Goal: Navigation & Orientation: Understand site structure

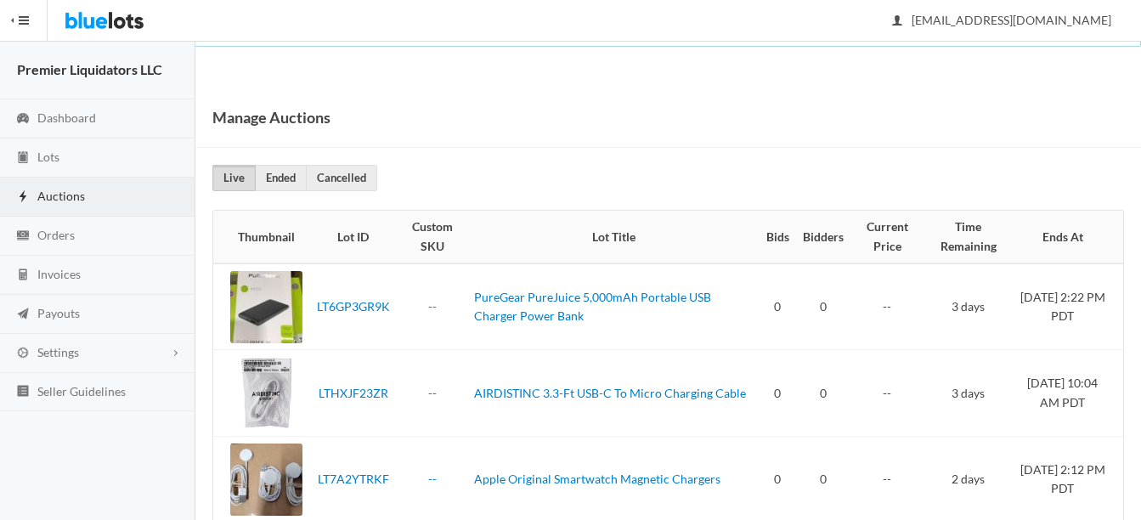
click at [55, 192] on span "Auctions" at bounding box center [61, 196] width 48 height 14
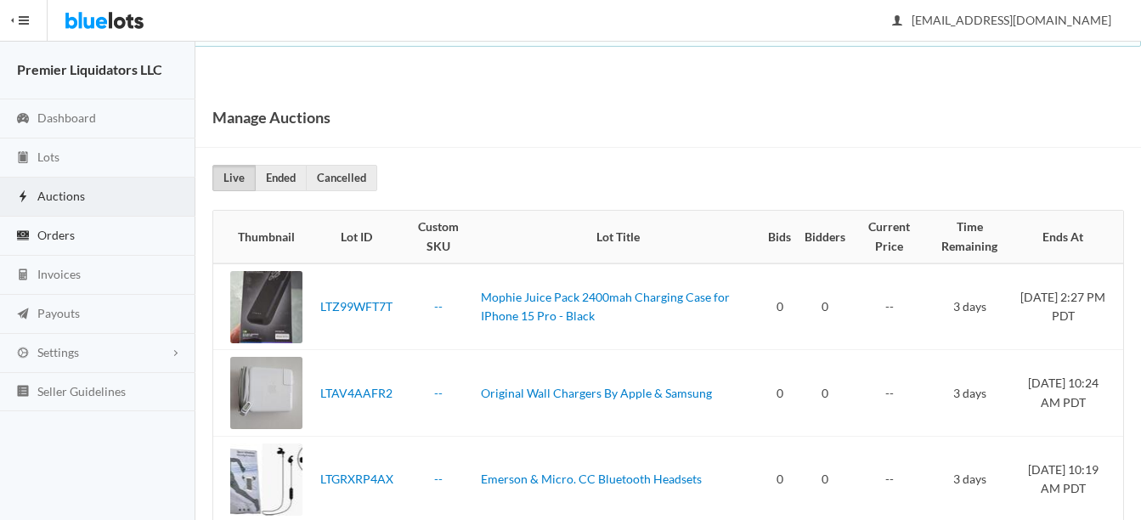
click at [65, 225] on link "Orders" at bounding box center [97, 236] width 195 height 39
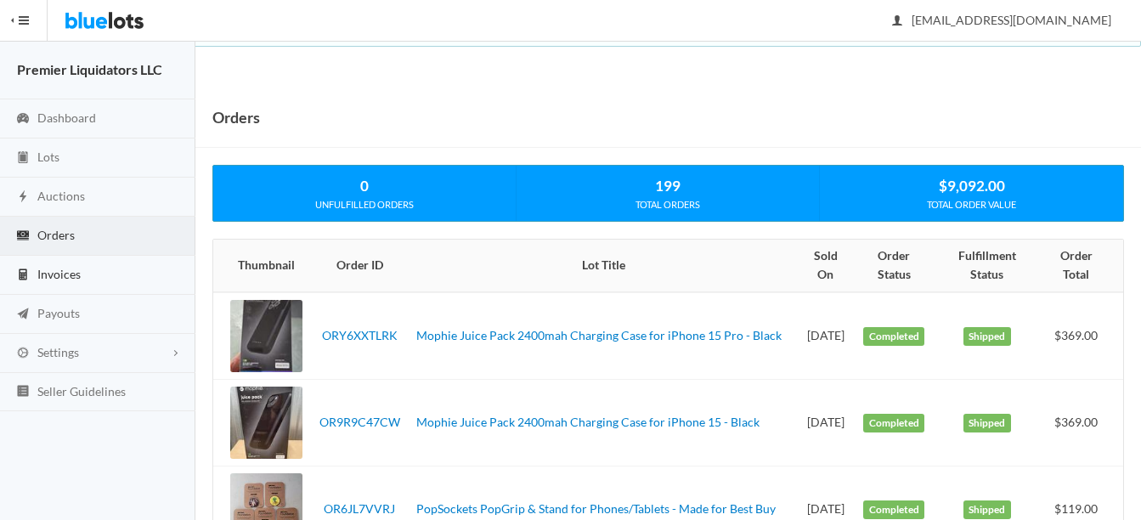
click at [38, 270] on span "Invoices" at bounding box center [58, 274] width 43 height 14
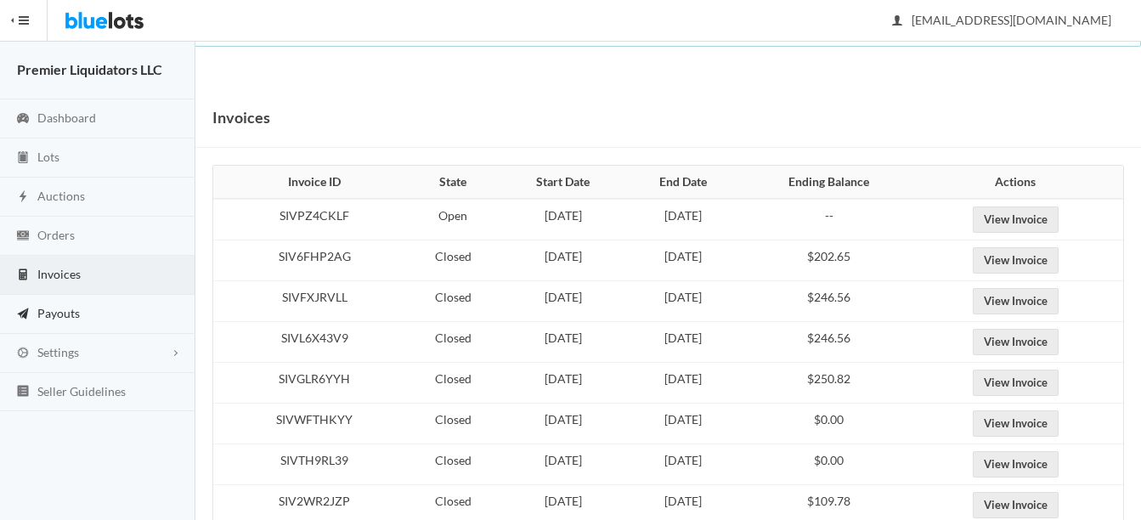
click at [71, 317] on span "Payouts" at bounding box center [58, 313] width 42 height 14
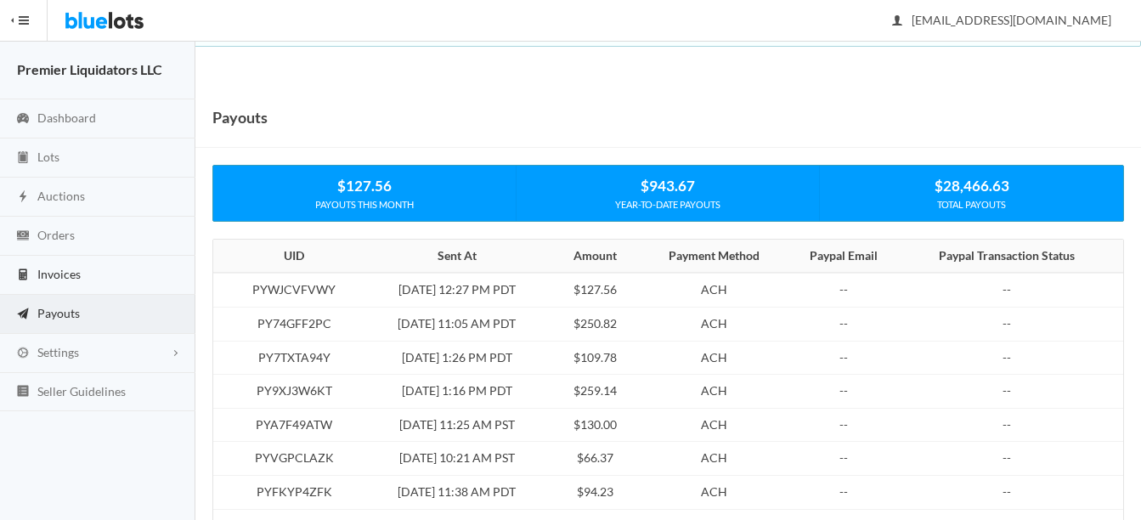
click at [67, 267] on span "Invoices" at bounding box center [58, 274] width 43 height 14
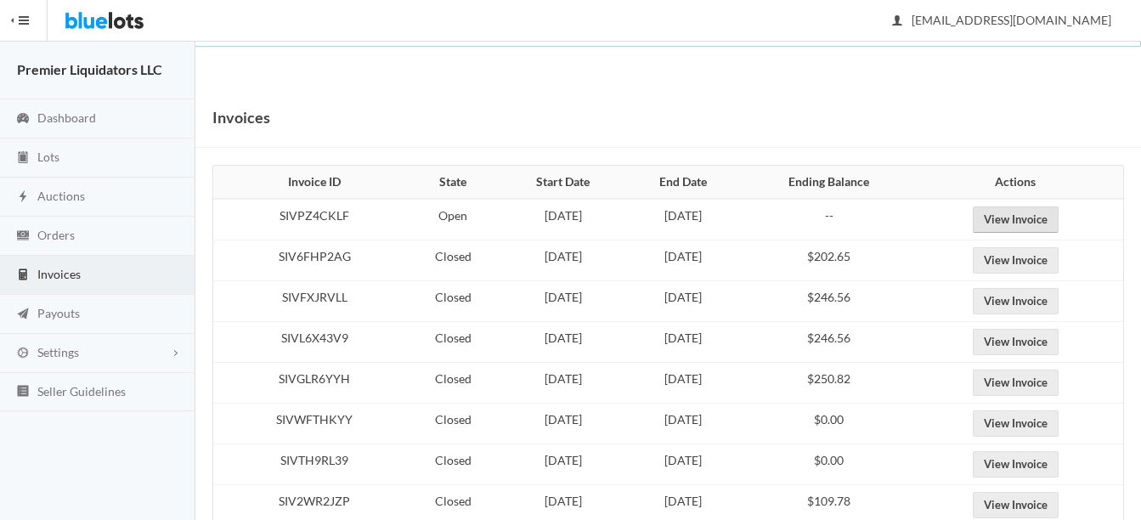
click at [1050, 220] on link "View Invoice" at bounding box center [1016, 220] width 86 height 26
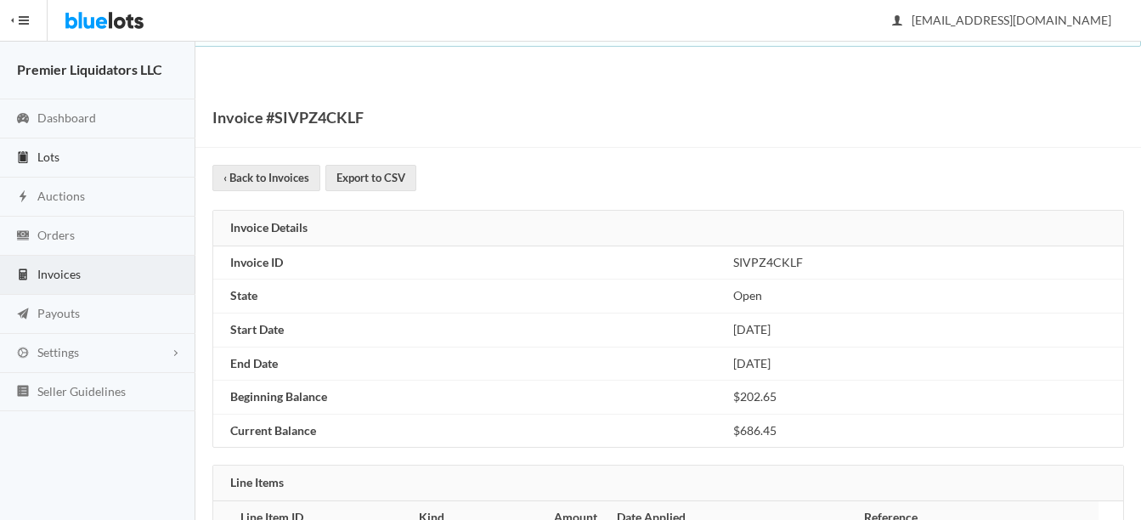
click at [52, 161] on span "Lots" at bounding box center [48, 157] width 22 height 14
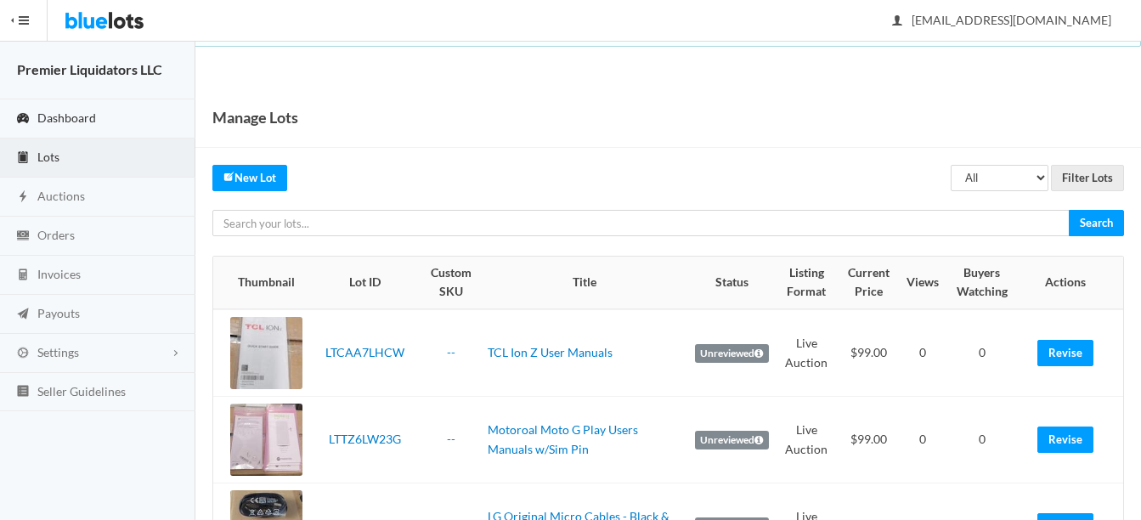
click at [76, 117] on span "Dashboard" at bounding box center [66, 117] width 59 height 14
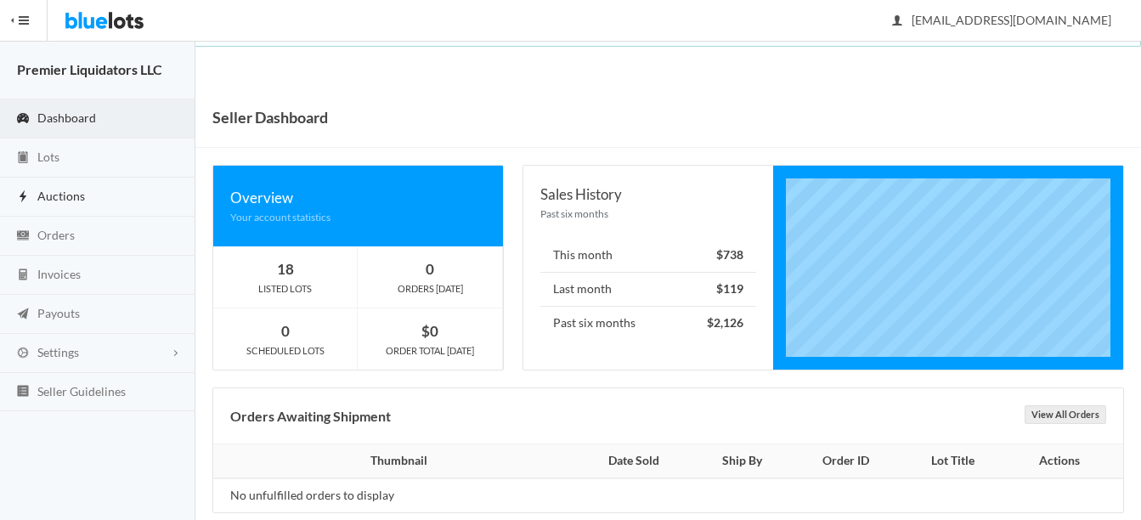
click at [55, 191] on span "Auctions" at bounding box center [61, 196] width 48 height 14
